Goal: Task Accomplishment & Management: Manage account settings

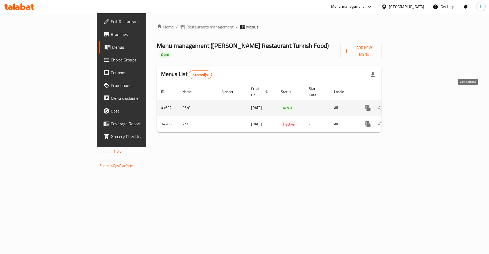
click at [410, 105] on icon "enhanced table" at bounding box center [406, 108] width 6 height 6
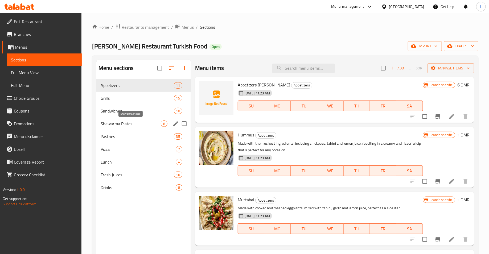
click at [137, 122] on span "Shawarma Plates" at bounding box center [131, 124] width 60 height 6
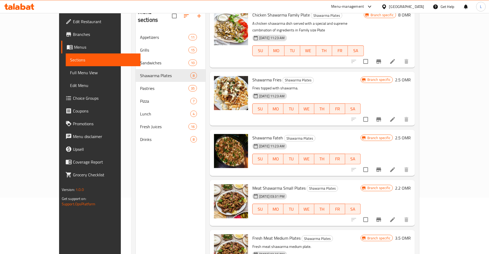
scroll to position [75, 0]
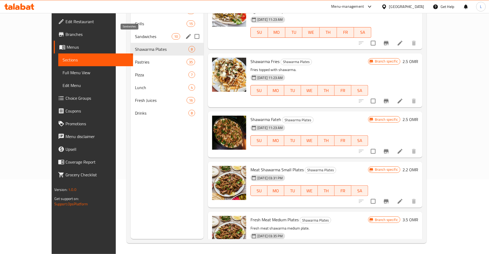
click at [135, 35] on span "Sandwiches" at bounding box center [153, 36] width 37 height 6
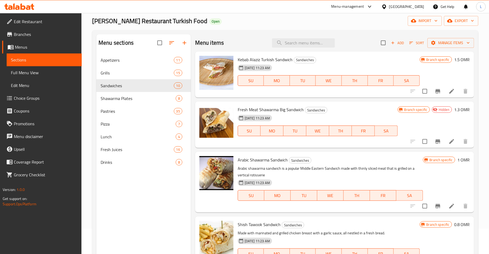
scroll to position [24, 0]
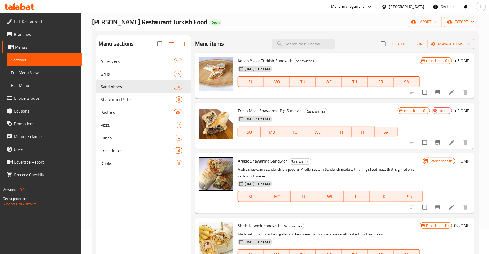
click at [456, 109] on h6 "1.3 OMR" at bounding box center [462, 110] width 16 height 7
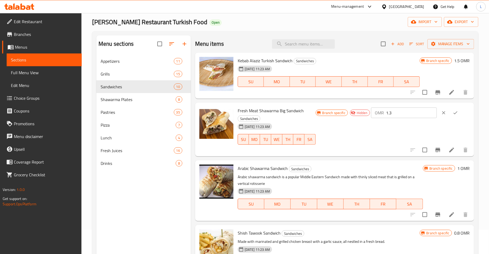
click at [428, 116] on input "1.3" at bounding box center [411, 113] width 51 height 11
type input "1.4"
click at [458, 112] on icon "ok" at bounding box center [455, 112] width 5 height 5
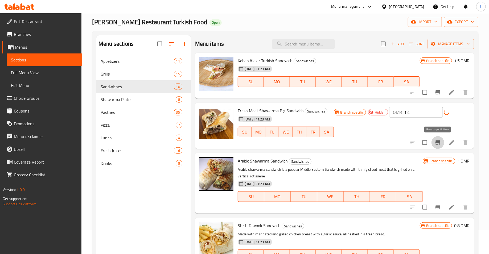
click at [439, 142] on icon "Branch-specific-item" at bounding box center [438, 143] width 5 height 4
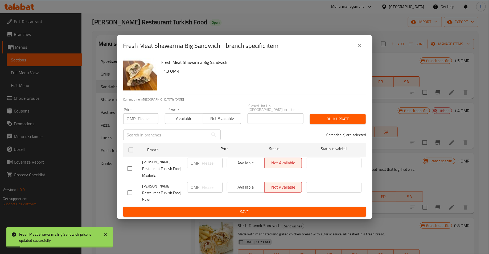
click at [140, 123] on input "number" at bounding box center [148, 118] width 20 height 11
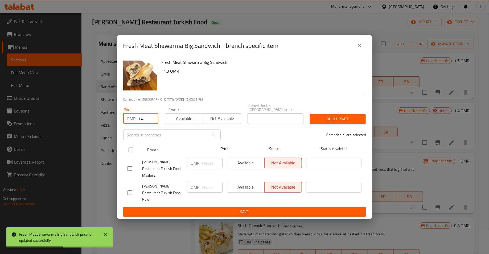
type input "1.4"
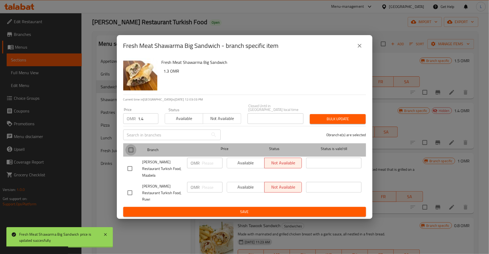
click at [130, 152] on input "checkbox" at bounding box center [130, 150] width 11 height 11
checkbox input "true"
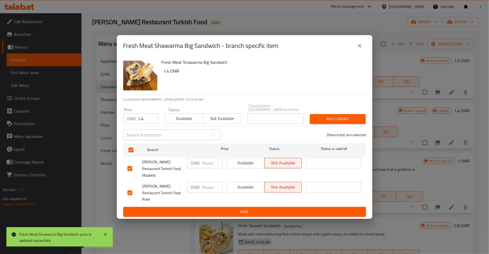
click at [179, 121] on span "Available" at bounding box center [184, 119] width 34 height 8
click at [325, 121] on span "Bulk update" at bounding box center [337, 119] width 47 height 7
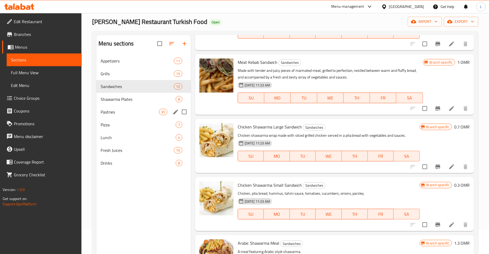
scroll to position [22, 0]
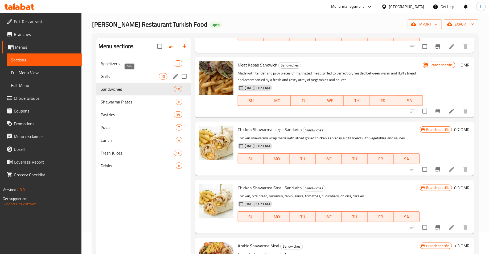
click at [149, 79] on span "Grills" at bounding box center [130, 76] width 58 height 6
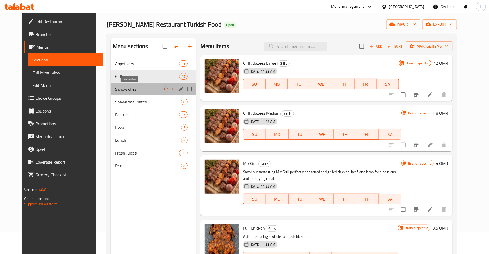
click at [128, 90] on span "Sandwiches" at bounding box center [139, 89] width 49 height 6
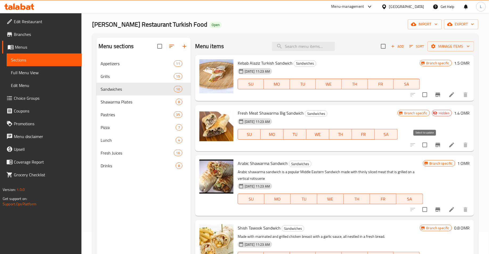
click at [426, 147] on input "checkbox" at bounding box center [424, 145] width 11 height 11
checkbox input "true"
click at [444, 46] on span "Manage items" at bounding box center [451, 46] width 38 height 7
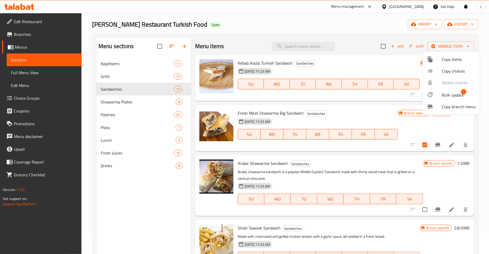
click at [442, 59] on span "Copy items" at bounding box center [459, 59] width 34 height 6
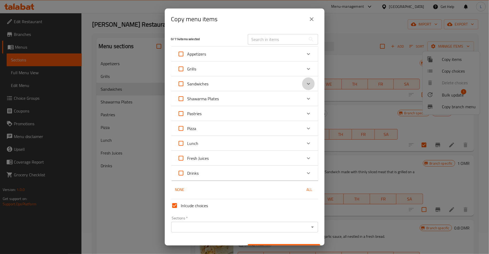
click at [308, 83] on icon "Expand" at bounding box center [308, 84] width 6 height 6
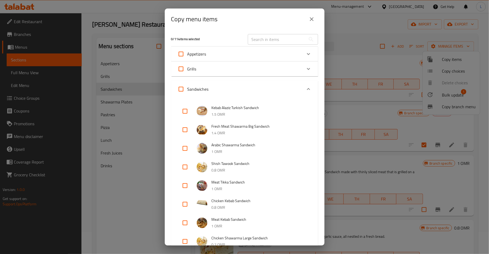
click at [183, 130] on input "checkbox" at bounding box center [185, 130] width 13 height 13
checkbox input "true"
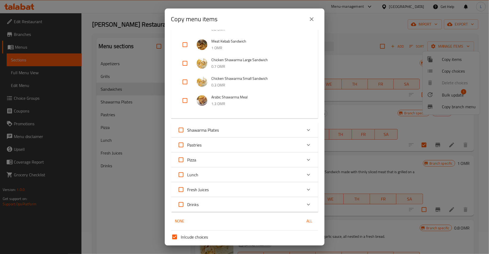
scroll to position [221, 0]
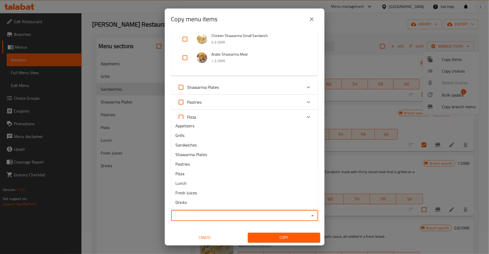
click at [244, 218] on input "Sections   *" at bounding box center [240, 215] width 135 height 7
click at [200, 148] on li "Sandwiches" at bounding box center [244, 145] width 147 height 10
type input "Sandwiches"
click at [295, 237] on span "Copy" at bounding box center [284, 238] width 64 height 7
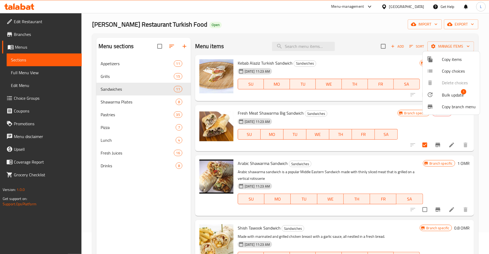
click at [360, 110] on div at bounding box center [244, 127] width 489 height 254
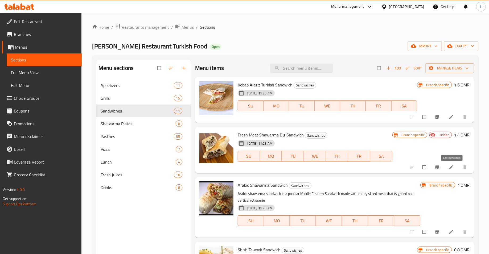
click at [450, 167] on icon at bounding box center [451, 167] width 5 height 5
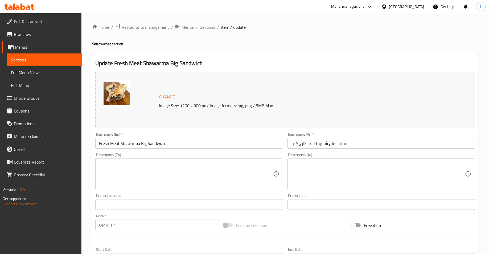
click at [142, 145] on input "Fresh Meat Shawarma Big Sandwich" at bounding box center [189, 143] width 188 height 11
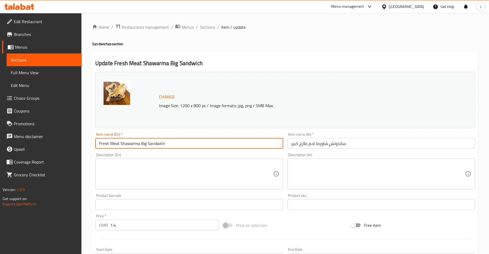
click at [142, 145] on input "Fresh Meat Shawarma Big Sandwich" at bounding box center [189, 143] width 188 height 11
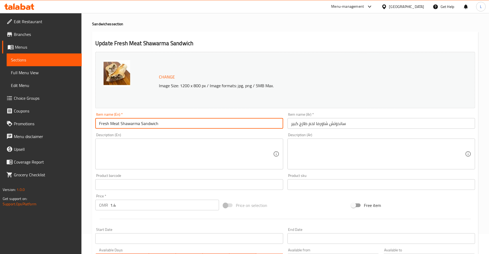
scroll to position [47, 0]
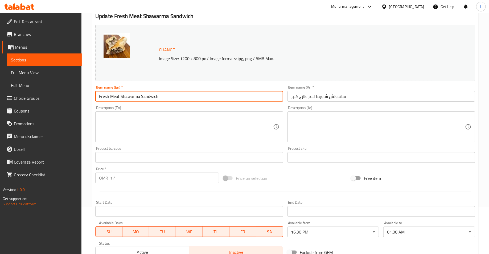
type input "Fresh Meat Shawarma Sandwich"
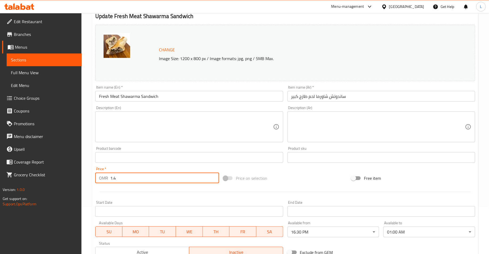
click at [127, 179] on input "1.4" at bounding box center [164, 178] width 109 height 11
type input "9"
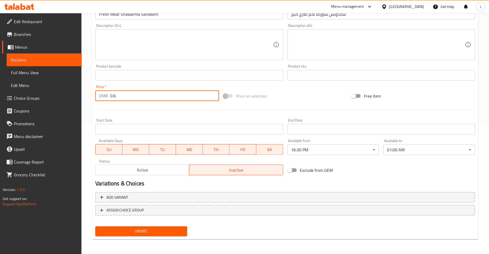
type input "0.6"
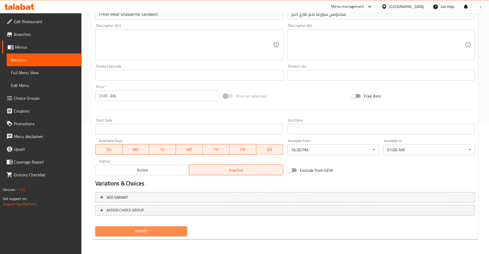
click at [113, 233] on span "Update" at bounding box center [141, 231] width 83 height 7
click at [126, 233] on span "Update" at bounding box center [141, 231] width 83 height 7
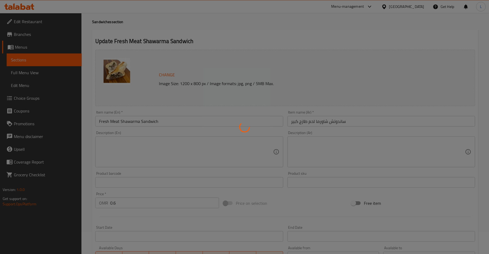
scroll to position [0, 0]
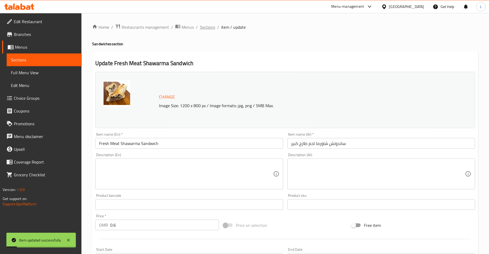
click at [208, 28] on span "Sections" at bounding box center [207, 27] width 15 height 6
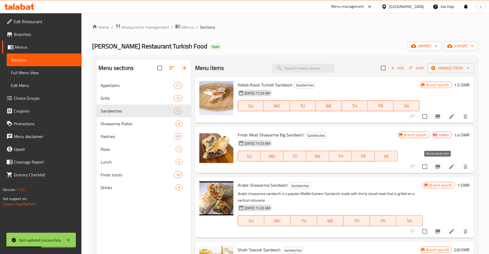
scroll to position [2, 0]
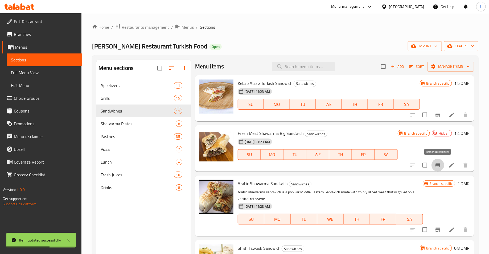
click at [438, 163] on icon "Branch-specific-item" at bounding box center [438, 165] width 5 height 4
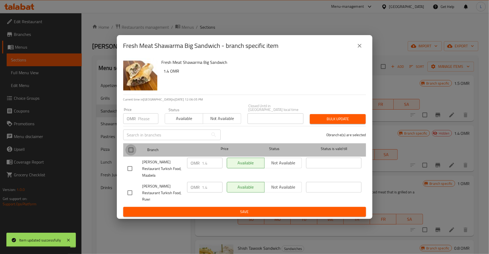
click at [131, 153] on input "checkbox" at bounding box center [130, 150] width 11 height 11
checkbox input "true"
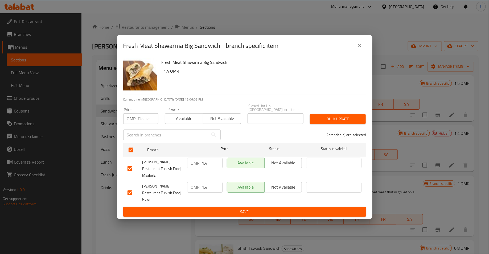
click at [188, 122] on span "Available" at bounding box center [184, 119] width 34 height 8
click at [344, 121] on span "Bulk update" at bounding box center [337, 119] width 47 height 7
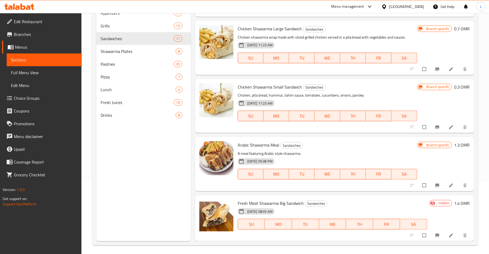
scroll to position [75, 0]
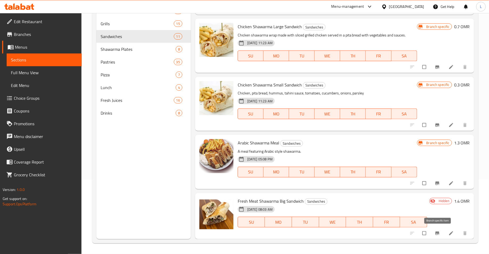
click at [437, 234] on icon "Branch-specific-item" at bounding box center [437, 233] width 5 height 5
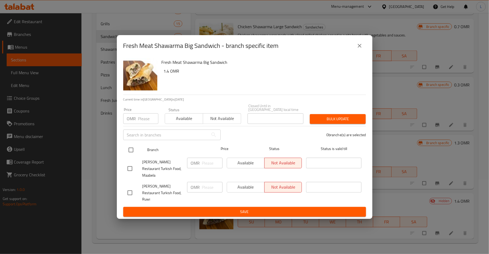
click at [131, 152] on input "checkbox" at bounding box center [130, 150] width 11 height 11
checkbox input "true"
click at [182, 122] on span "Available" at bounding box center [184, 119] width 34 height 8
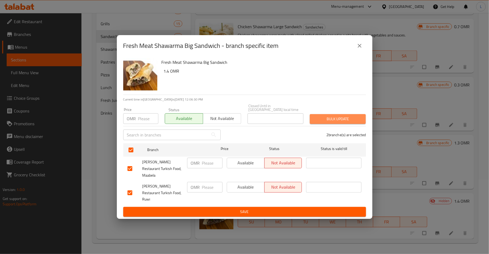
click at [332, 122] on span "Bulk update" at bounding box center [337, 119] width 47 height 7
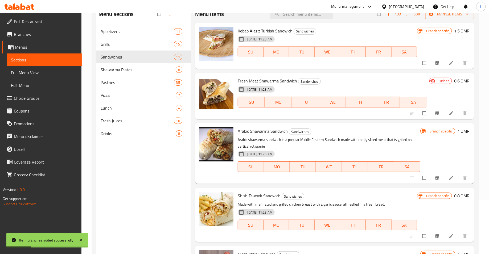
scroll to position [44, 0]
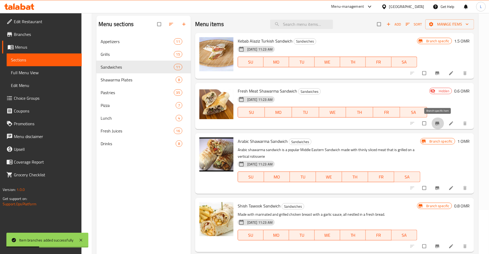
click at [437, 125] on icon "Branch-specific-item" at bounding box center [437, 123] width 5 height 5
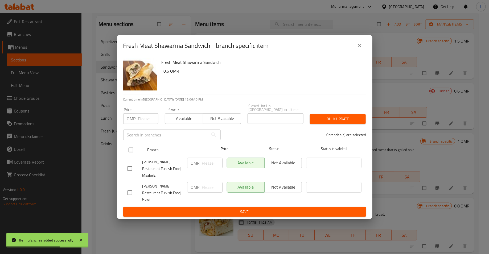
click at [129, 155] on input "checkbox" at bounding box center [130, 150] width 11 height 11
checkbox input "true"
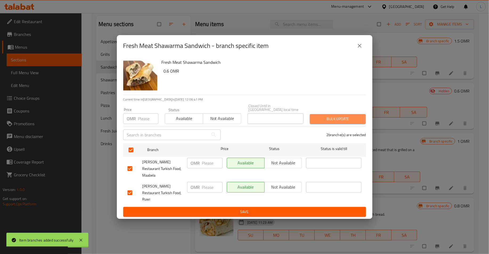
click at [338, 122] on span "Bulk update" at bounding box center [337, 119] width 47 height 7
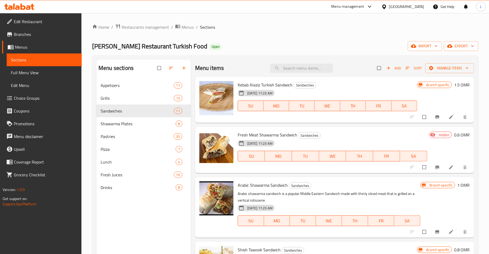
click at [434, 136] on icon at bounding box center [432, 134] width 5 height 5
click at [443, 133] on span "Hidden" at bounding box center [444, 135] width 15 height 5
click at [438, 137] on span "Hidden" at bounding box center [444, 135] width 15 height 5
click at [451, 167] on icon at bounding box center [451, 168] width 4 height 4
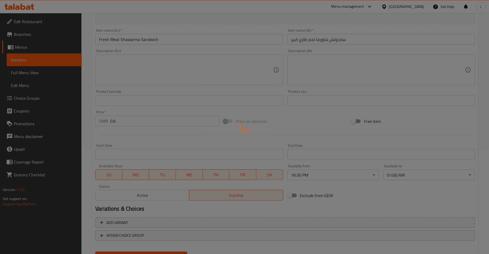
scroll to position [129, 0]
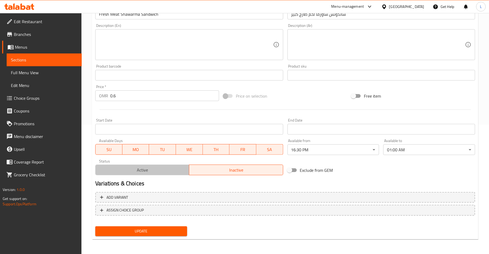
click at [144, 170] on span "Active" at bounding box center [142, 170] width 89 height 8
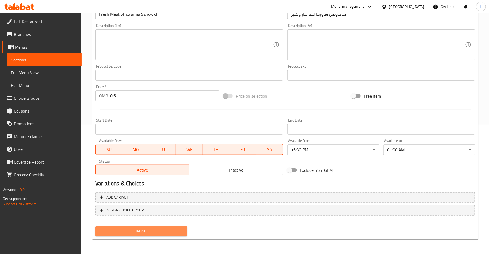
click at [159, 235] on button "Update" at bounding box center [141, 232] width 92 height 10
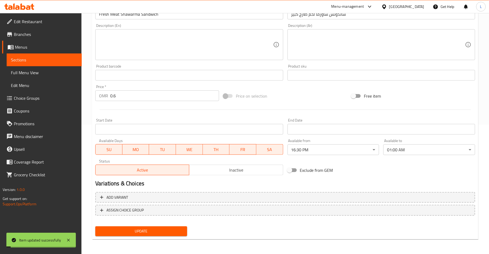
scroll to position [0, 0]
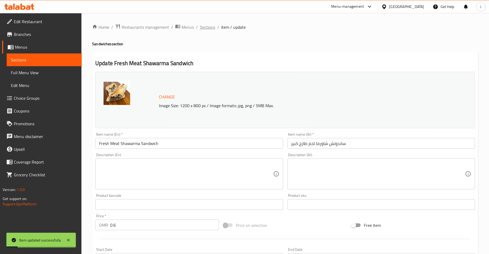
click at [205, 26] on span "Sections" at bounding box center [207, 27] width 15 height 6
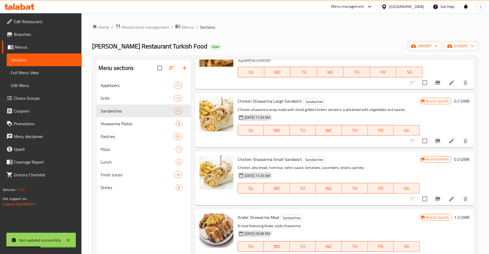
scroll to position [75, 0]
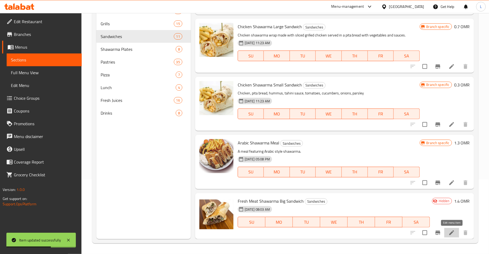
click at [452, 235] on icon at bounding box center [452, 233] width 6 height 6
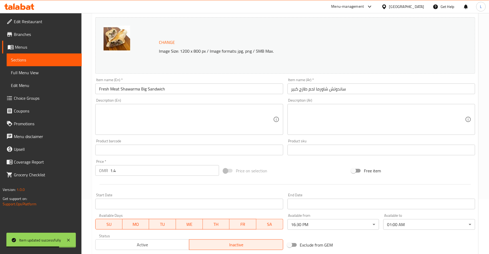
scroll to position [129, 0]
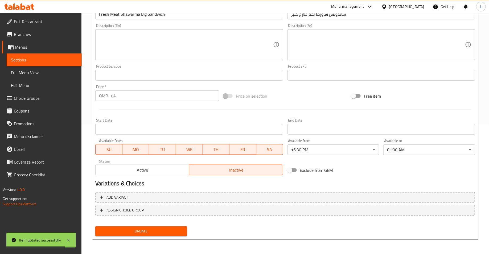
click at [148, 172] on span "Active" at bounding box center [142, 170] width 89 height 8
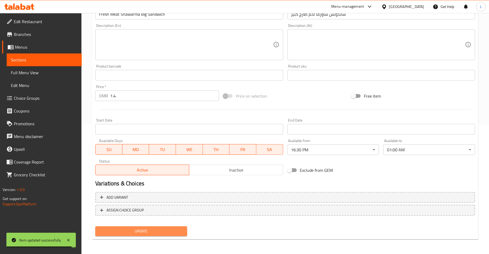
click at [157, 233] on span "Update" at bounding box center [141, 231] width 83 height 7
click at [150, 233] on span "Update" at bounding box center [141, 231] width 83 height 7
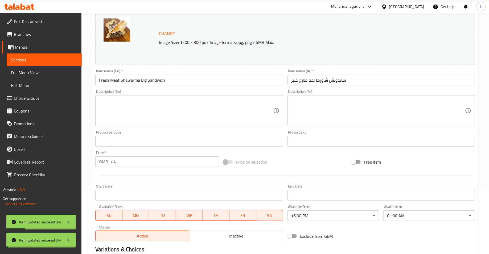
scroll to position [0, 0]
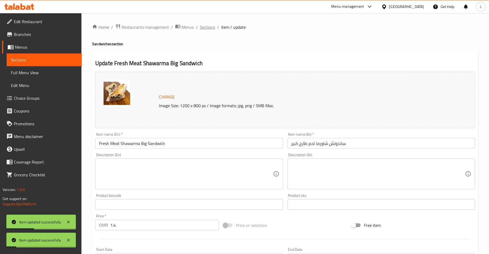
click at [206, 29] on span "Sections" at bounding box center [207, 27] width 15 height 6
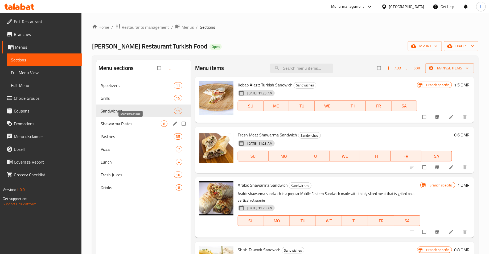
click at [118, 124] on span "Shawarma Plates" at bounding box center [131, 124] width 60 height 6
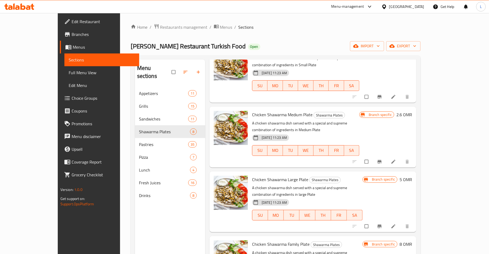
scroll to position [44, 0]
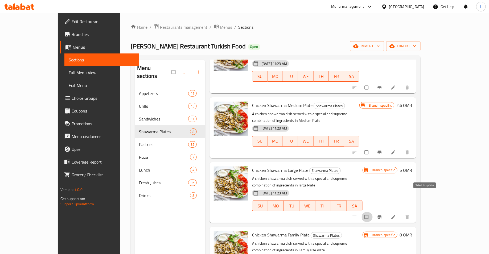
click at [373, 212] on input "checkbox" at bounding box center [367, 217] width 11 height 10
checkbox input "true"
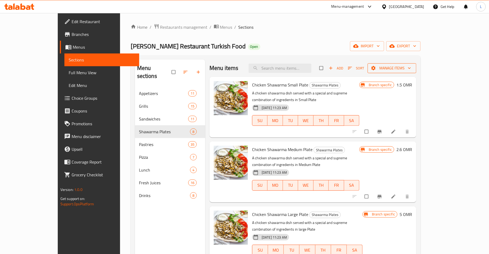
click at [412, 68] on span "Manage items" at bounding box center [392, 68] width 40 height 7
click at [443, 84] on span "Copy items" at bounding box center [458, 81] width 34 height 6
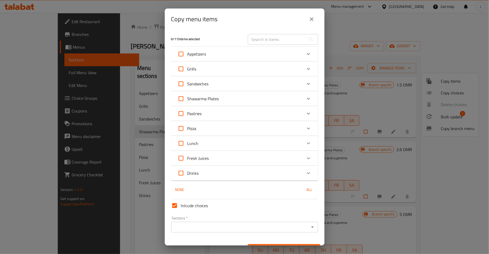
click at [289, 97] on div "Shawarma Plates" at bounding box center [240, 98] width 125 height 13
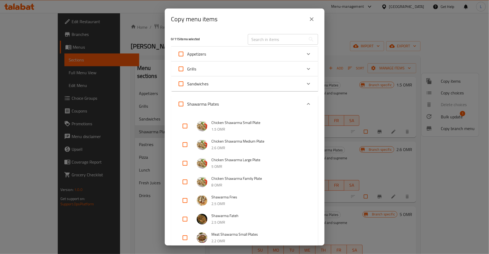
click at [183, 126] on input "checkbox" at bounding box center [185, 126] width 13 height 13
checkbox input "true"
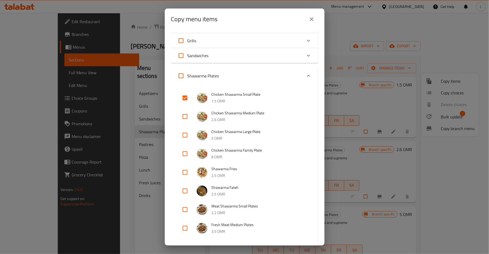
scroll to position [29, 0]
click at [183, 133] on input "checkbox" at bounding box center [185, 134] width 13 height 13
checkbox input "true"
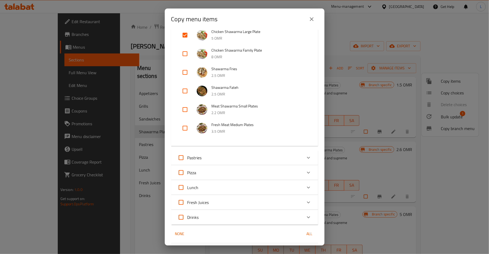
scroll to position [184, 0]
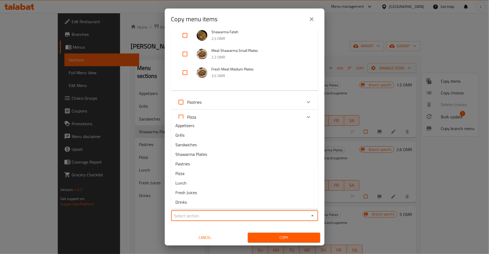
click at [213, 214] on input "Sections   *" at bounding box center [240, 215] width 135 height 7
click at [209, 157] on li "Shawarma Plates" at bounding box center [244, 155] width 147 height 10
type input "Shawarma Plates"
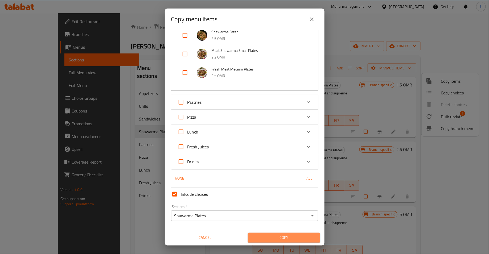
click at [281, 238] on span "Copy" at bounding box center [284, 238] width 64 height 7
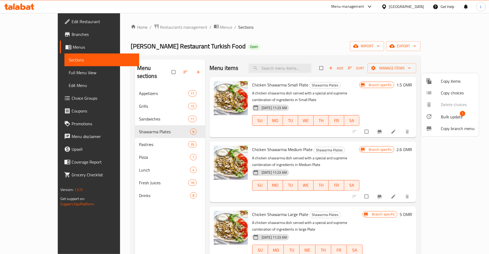
click at [407, 147] on div at bounding box center [244, 127] width 489 height 254
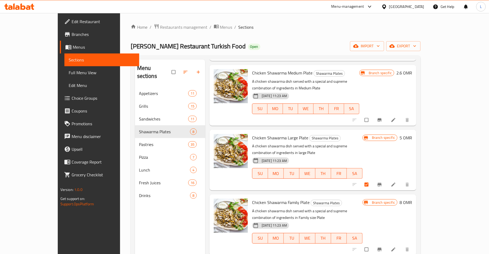
scroll to position [148, 0]
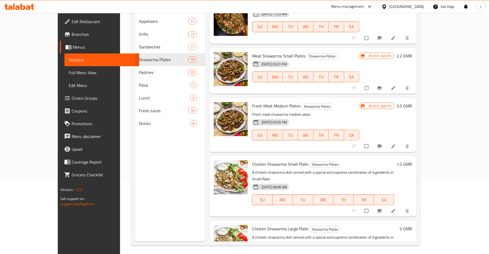
scroll to position [75, 0]
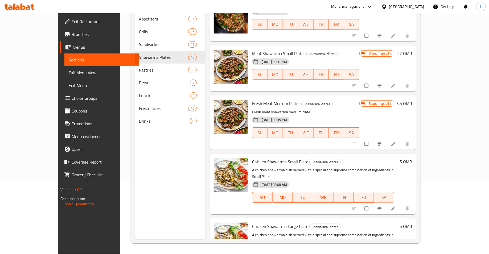
click at [396, 207] on icon at bounding box center [394, 209] width 4 height 4
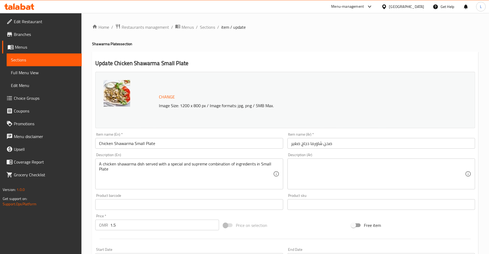
click at [103, 142] on div "Home / Restaurants management / Menus / Sections / item / update Shawarma Plate…" at bounding box center [285, 199] width 386 height 350
click at [103, 142] on input "Chicken Shawarma Small Plate" at bounding box center [189, 143] width 188 height 11
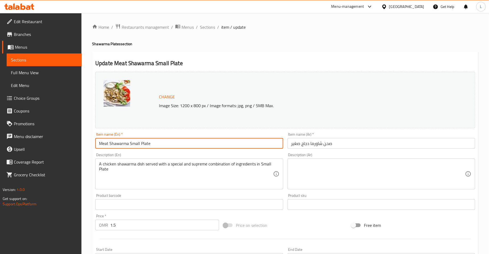
type input "Meat Shawarma Small Plate"
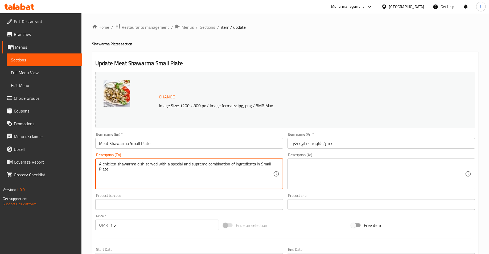
click at [113, 165] on textarea "A chicken shawarma dish served with a special and supreme combination of ingred…" at bounding box center [186, 174] width 174 height 25
type textarea "A Meat shawarma dish served with a special and supreme combination of ingredien…"
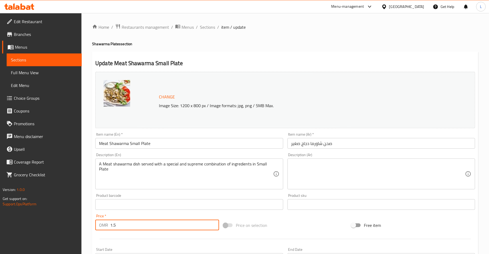
click at [120, 226] on input "1.5" at bounding box center [164, 225] width 109 height 11
type input "1"
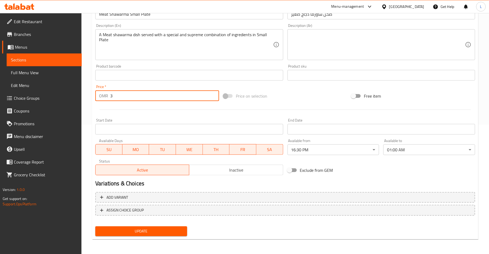
type input "3"
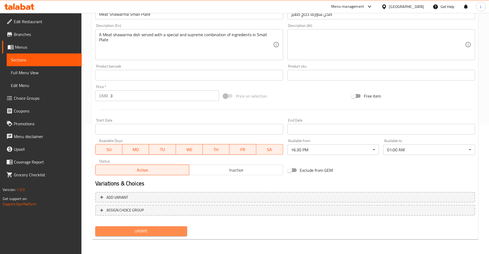
click at [144, 230] on span "Update" at bounding box center [141, 231] width 83 height 7
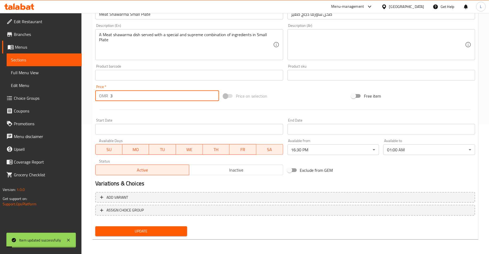
click at [131, 100] on input "3" at bounding box center [164, 96] width 109 height 11
type input "2.8"
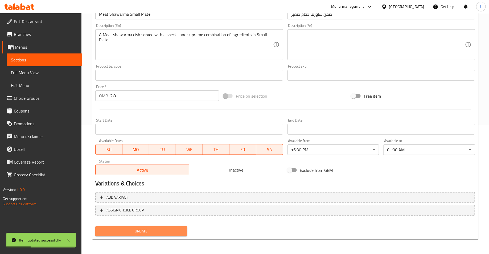
click at [158, 230] on span "Update" at bounding box center [141, 231] width 83 height 7
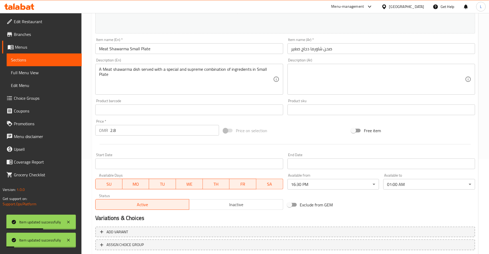
scroll to position [0, 0]
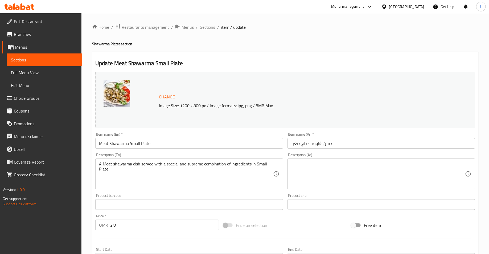
click at [211, 28] on span "Sections" at bounding box center [207, 27] width 15 height 6
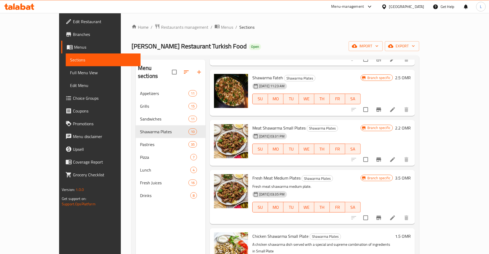
scroll to position [75, 0]
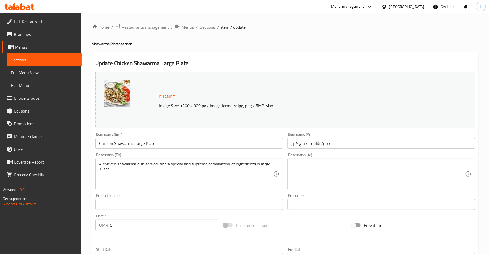
click at [117, 226] on input "5" at bounding box center [164, 225] width 109 height 11
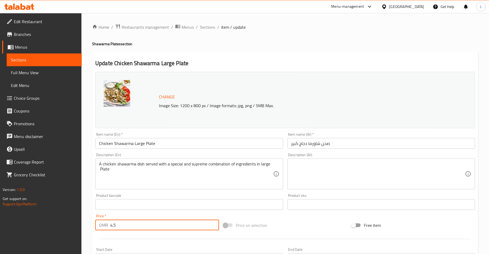
type input "4.5"
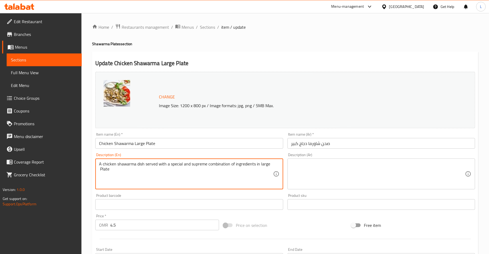
click at [109, 165] on textarea "A chicken shawarma dish served with a special and supreme combination of ingred…" at bounding box center [186, 174] width 174 height 25
type textarea "A Meat shawarma dish served with a special and supreme combination of ingredien…"
click at [107, 144] on input "Chicken Shawarma Large Plate" at bounding box center [189, 143] width 188 height 11
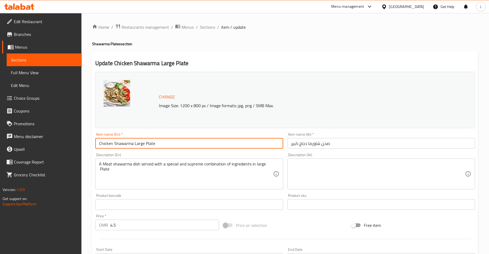
click at [107, 144] on input "Chicken Shawarma Large Plate" at bounding box center [189, 143] width 188 height 11
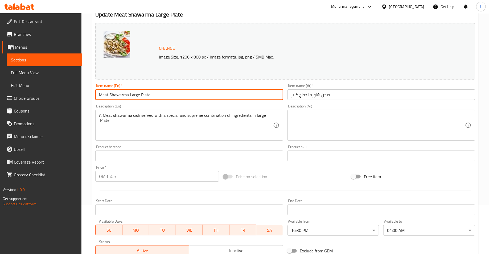
scroll to position [129, 0]
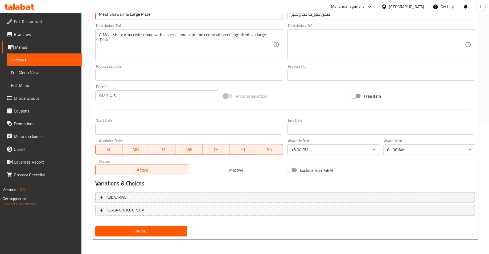
type input "Meat Shawarma Large Plate"
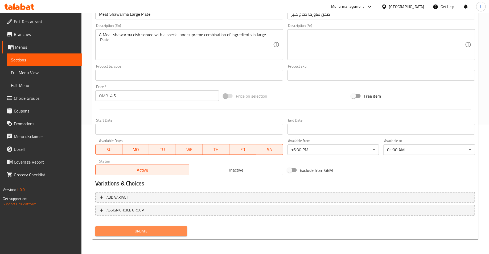
click at [140, 229] on span "Update" at bounding box center [141, 231] width 83 height 7
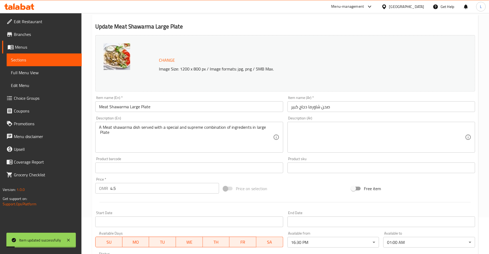
scroll to position [0, 0]
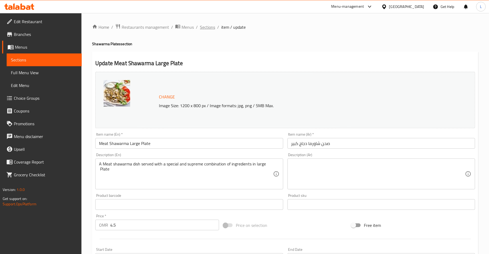
click at [206, 27] on span "Sections" at bounding box center [207, 27] width 15 height 6
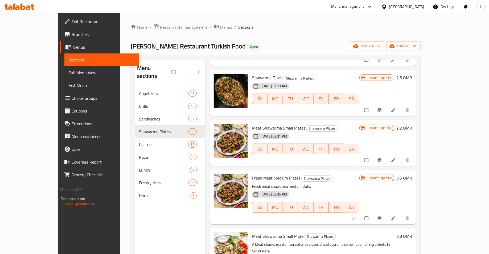
scroll to position [75, 0]
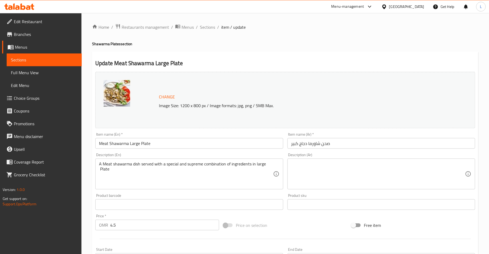
click at [134, 144] on input "Meat Shawarma Large Plate" at bounding box center [189, 143] width 188 height 11
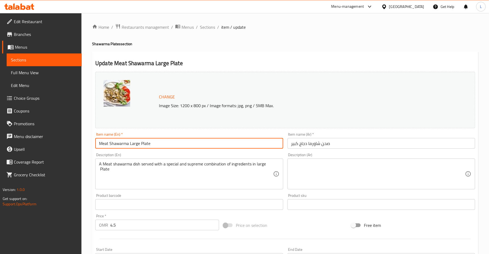
click at [134, 144] on input "Meat Shawarma Large Plate" at bounding box center [189, 143] width 188 height 11
type input "Meat Shawarma Medium Plate"
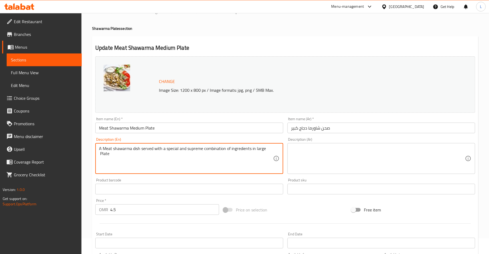
scroll to position [129, 0]
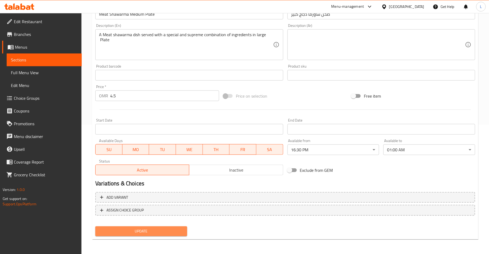
click at [135, 235] on span "Update" at bounding box center [141, 231] width 83 height 7
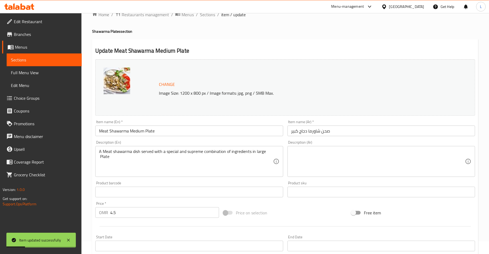
scroll to position [0, 0]
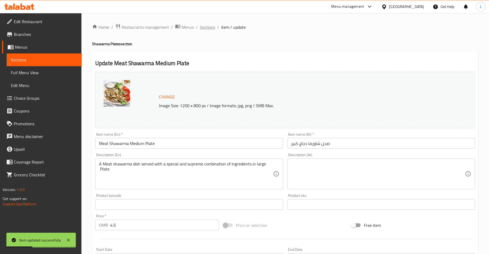
click at [200, 26] on span "Sections" at bounding box center [207, 27] width 15 height 6
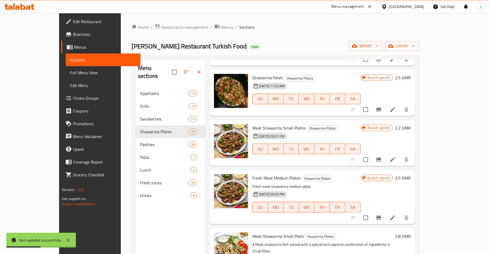
scroll to position [75, 0]
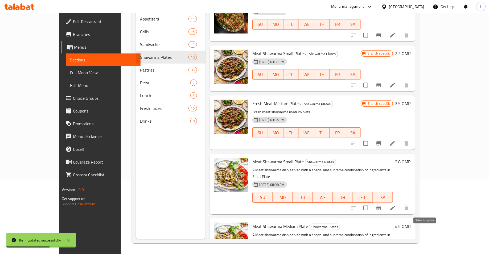
checkbox input "true"
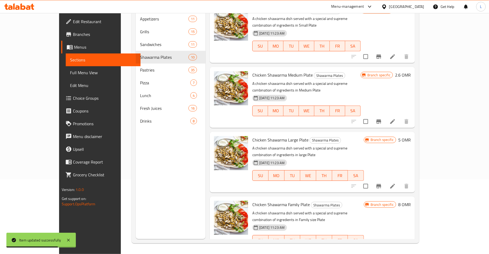
scroll to position [0, 0]
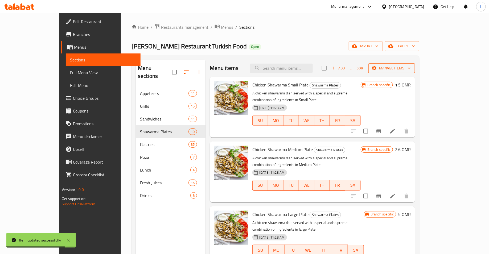
click at [411, 71] on span "Manage items" at bounding box center [392, 68] width 38 height 7
click at [436, 80] on div at bounding box center [434, 81] width 15 height 6
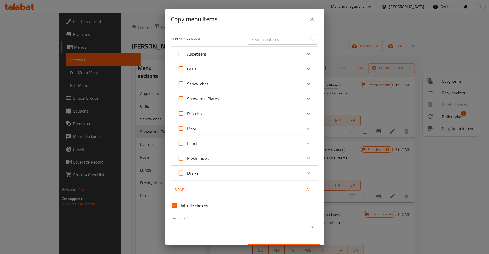
click at [228, 96] on div "Shawarma Plates" at bounding box center [240, 98] width 125 height 13
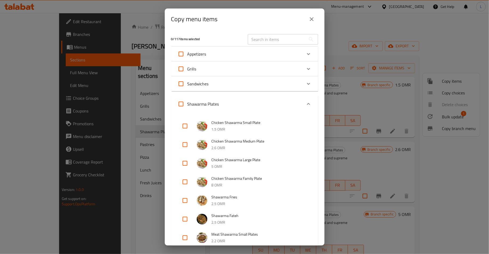
scroll to position [221, 0]
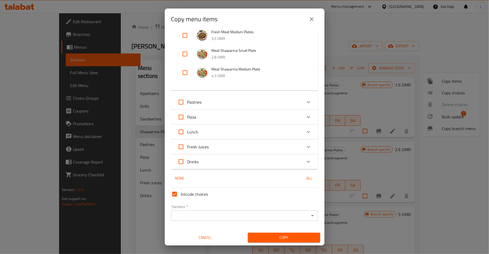
click at [184, 73] on input "checkbox" at bounding box center [185, 72] width 13 height 13
checkbox input "true"
click at [227, 214] on input "Sections   *" at bounding box center [240, 215] width 135 height 7
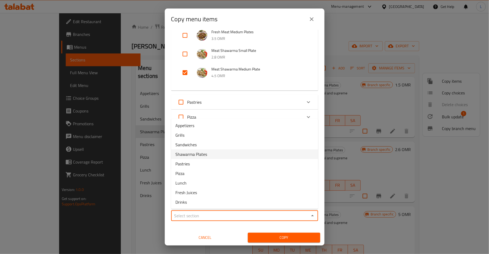
click at [218, 153] on li "Shawarma Plates" at bounding box center [244, 155] width 147 height 10
type input "Shawarma Plates"
click at [270, 237] on span "Copy" at bounding box center [284, 238] width 64 height 7
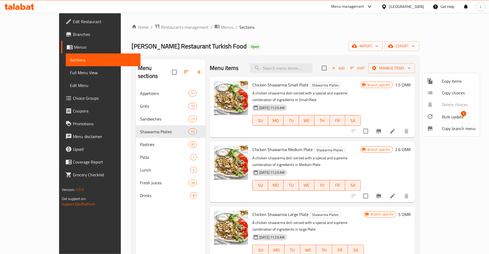
click at [395, 148] on div at bounding box center [244, 127] width 489 height 254
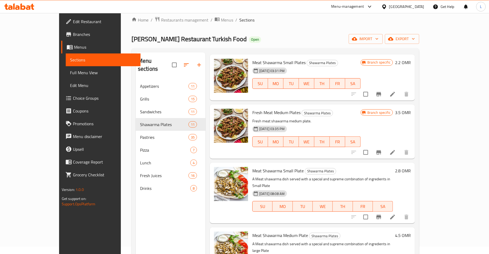
scroll to position [75, 0]
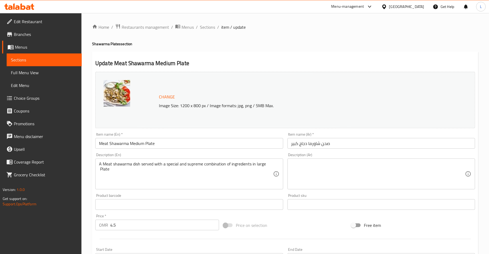
click at [134, 144] on input "Meat Shawarma Medium Plate" at bounding box center [189, 143] width 188 height 11
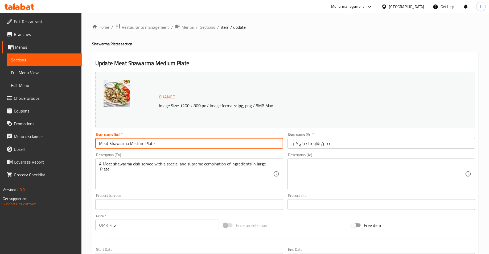
click at [134, 144] on input "Meat Shawarma Medium Plate" at bounding box center [189, 143] width 188 height 11
type input "Meat Shawarma Large Plate"
click at [116, 226] on input "4.5" at bounding box center [164, 225] width 109 height 11
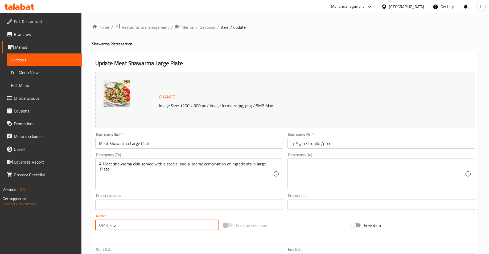
click at [116, 226] on input "4.5" at bounding box center [164, 225] width 109 height 11
click at [112, 226] on input "4.5" at bounding box center [164, 225] width 109 height 11
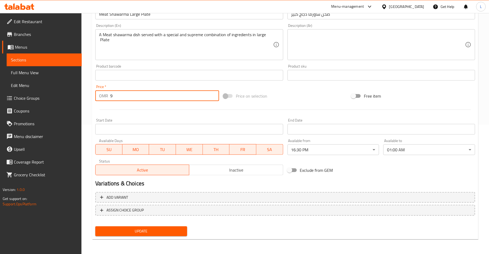
type input "9"
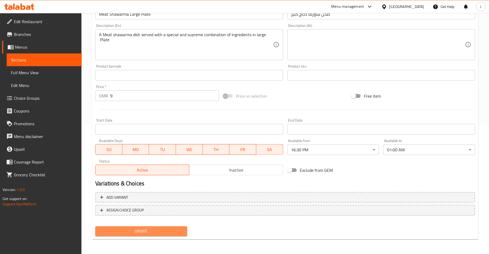
click at [144, 236] on button "Update" at bounding box center [141, 232] width 92 height 10
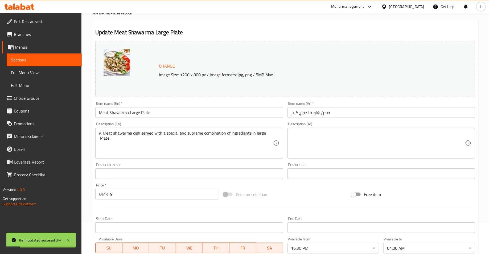
scroll to position [0, 0]
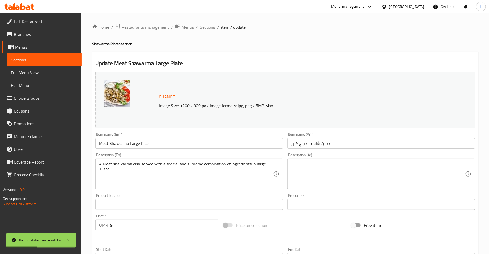
click at [207, 27] on span "Sections" at bounding box center [207, 27] width 15 height 6
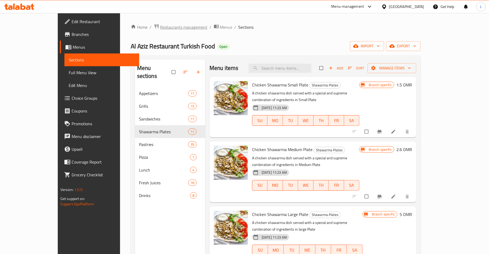
click at [160, 27] on span "Restaurants management" at bounding box center [183, 27] width 47 height 6
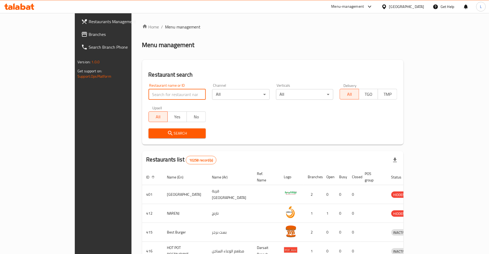
click at [156, 97] on input "search" at bounding box center [178, 94] width 58 height 11
type input "mai"
click button "Search" at bounding box center [178, 134] width 58 height 10
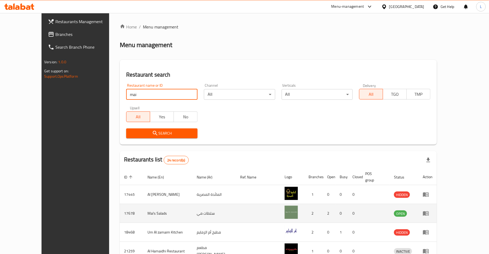
click at [120, 207] on td "17678" at bounding box center [131, 213] width 23 height 19
copy td "17678"
